Goal: Subscribe to service/newsletter

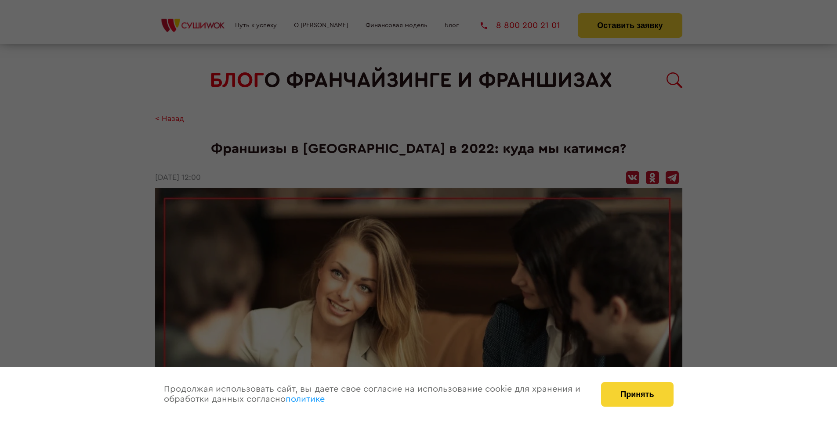
scroll to position [1107, 0]
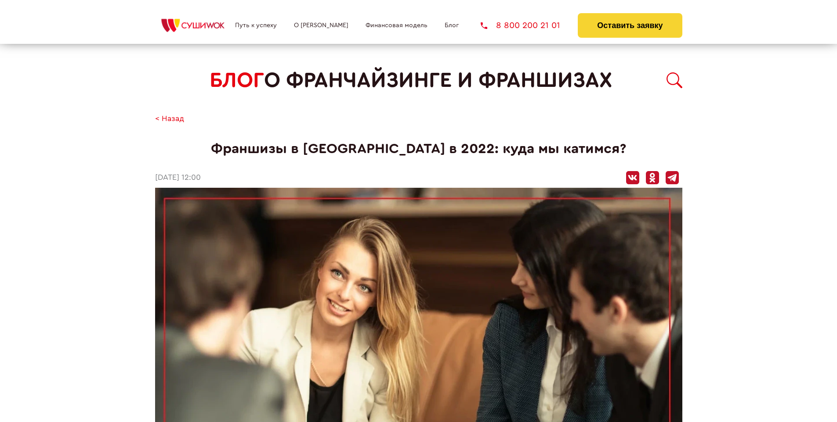
scroll to position [1107, 0]
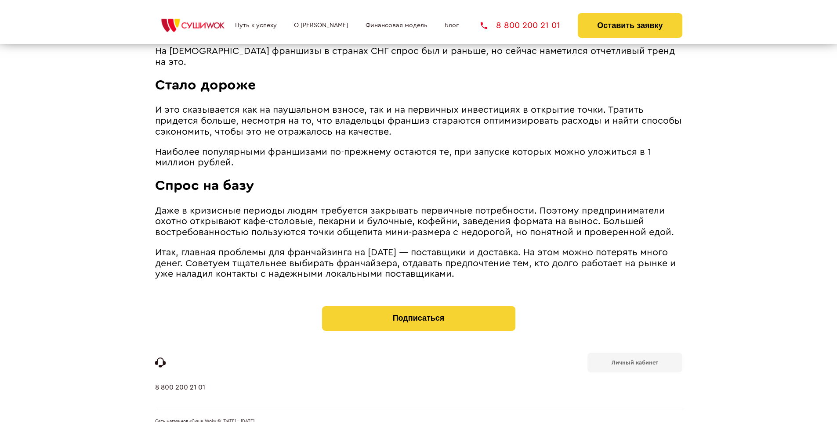
click at [634, 360] on b "Личный кабинет" at bounding box center [634, 363] width 47 height 6
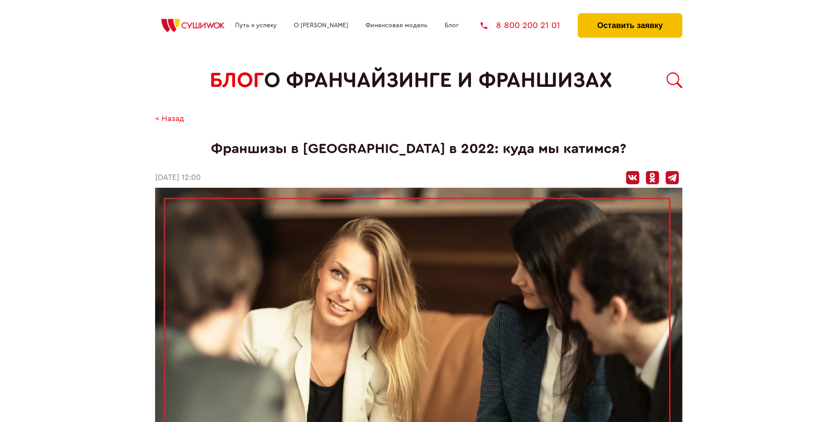
click at [629, 15] on button "Оставить заявку" at bounding box center [629, 25] width 104 height 25
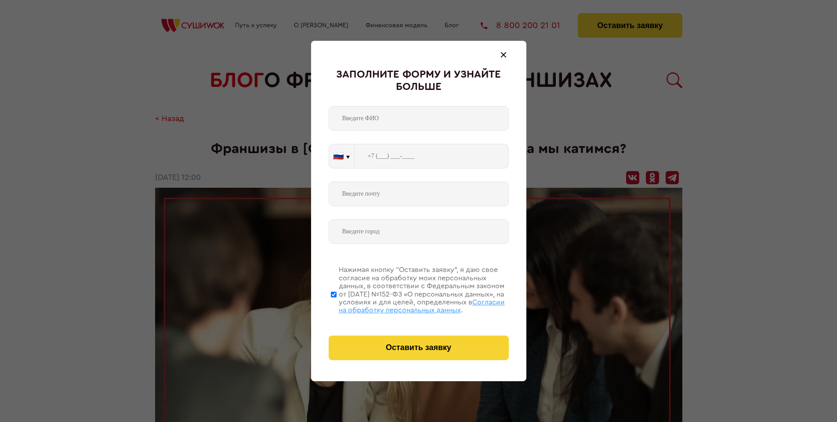
click at [407, 305] on span "Согласии на обработку персональных данных" at bounding box center [422, 306] width 166 height 15
click at [336, 305] on input "Нажимая кнопку “Оставить заявку”, я даю свое согласие на обработку моих персона…" at bounding box center [334, 295] width 6 height 70
checkbox input "false"
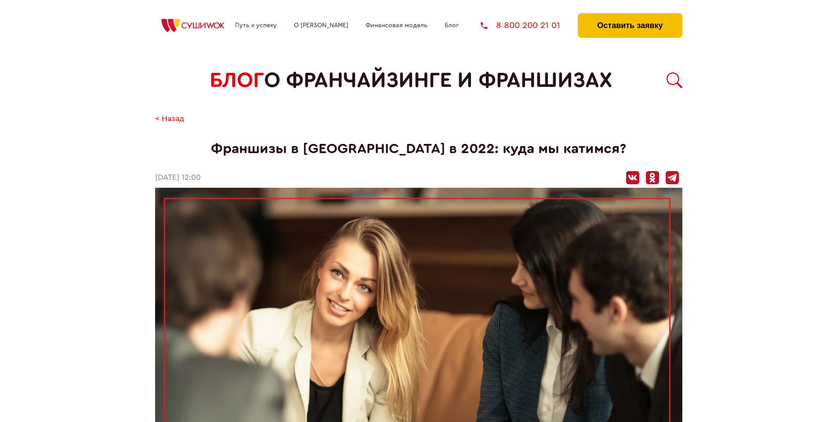
click at [629, 15] on button "Оставить заявку" at bounding box center [629, 25] width 104 height 25
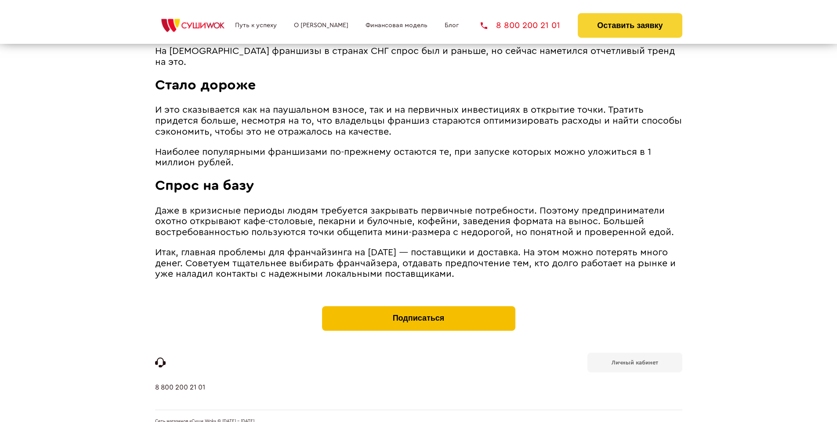
click at [418, 307] on button "Подписаться" at bounding box center [418, 319] width 193 height 25
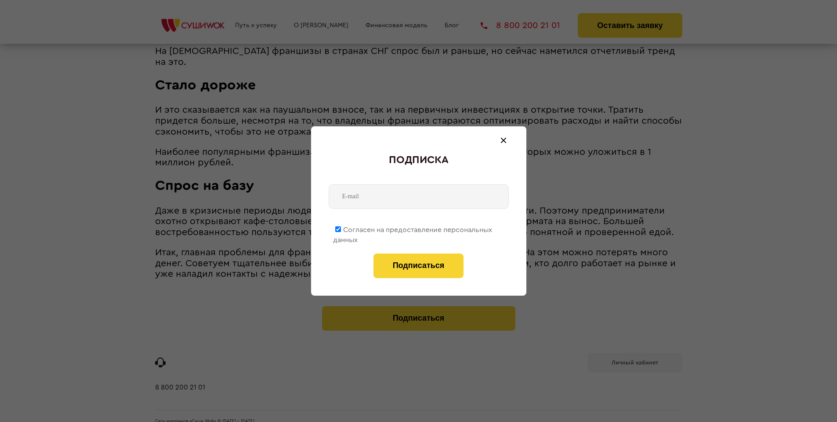
click at [413, 228] on span "Согласен на предоставление персональных данных" at bounding box center [412, 235] width 159 height 17
click at [341, 228] on input "Согласен на предоставление персональных данных" at bounding box center [338, 230] width 6 height 6
checkbox input "false"
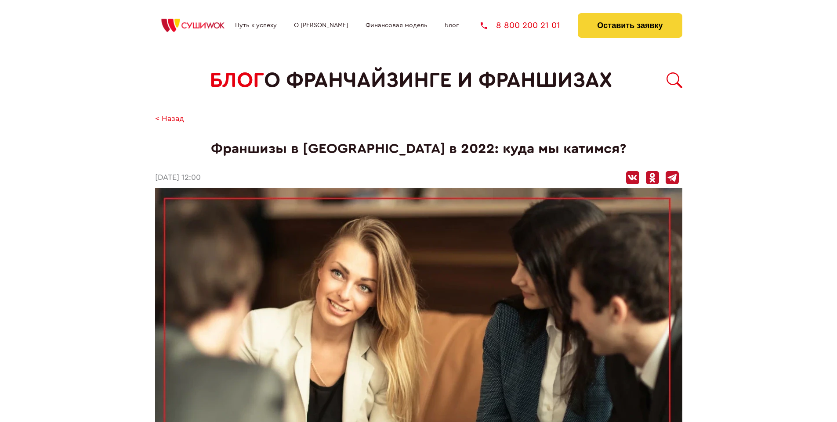
scroll to position [1107, 0]
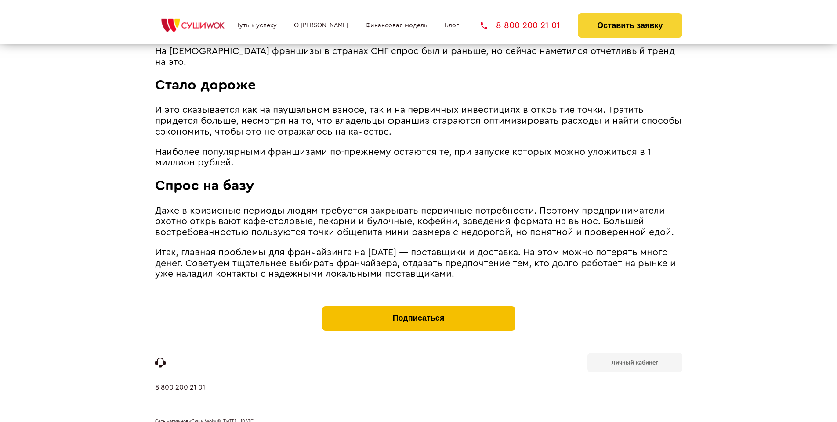
click at [418, 307] on button "Подписаться" at bounding box center [418, 319] width 193 height 25
